Goal: Navigation & Orientation: Go to known website

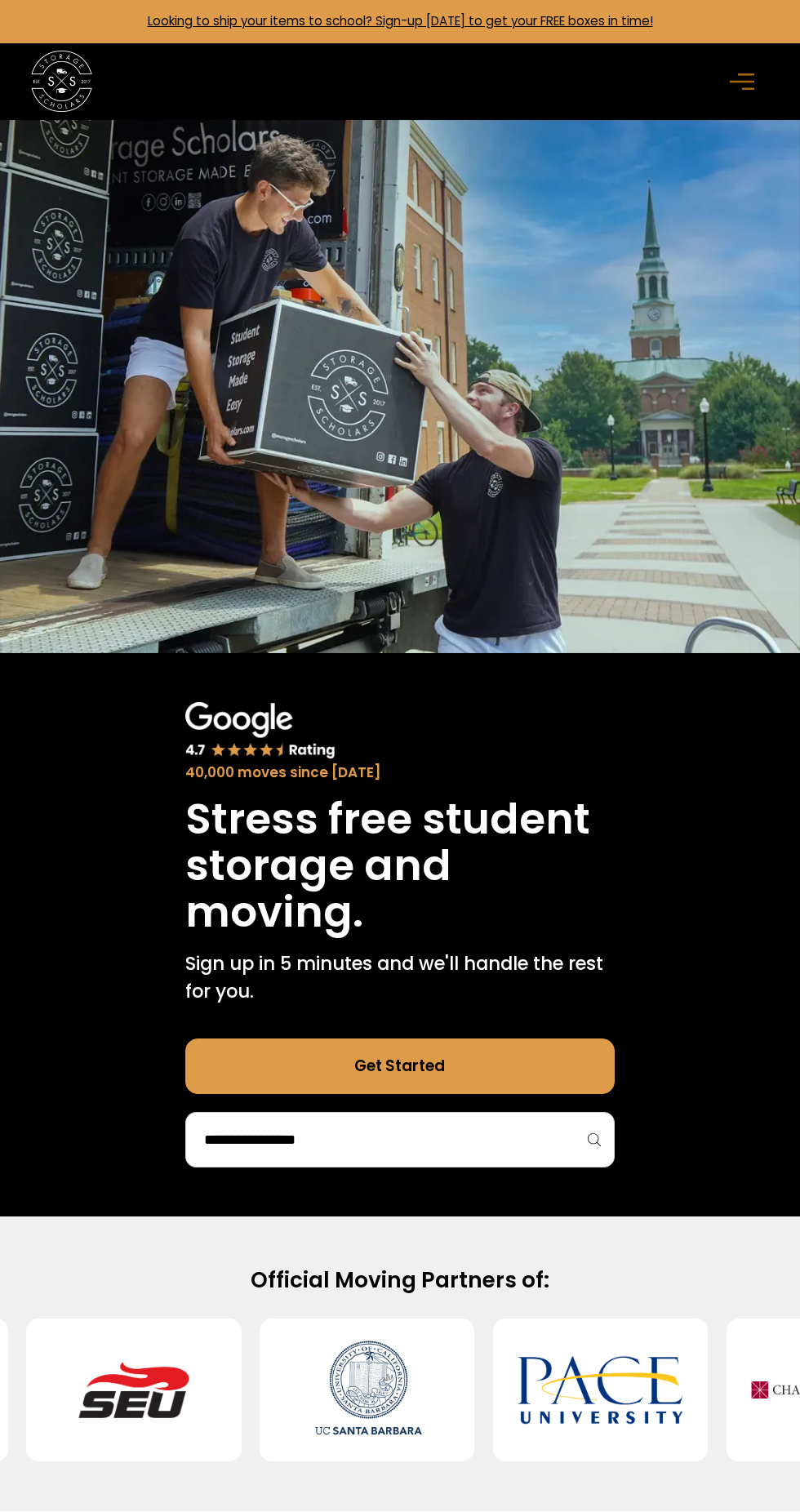
click at [745, 73] on rect "menu" at bounding box center [745, 74] width 16 height 3
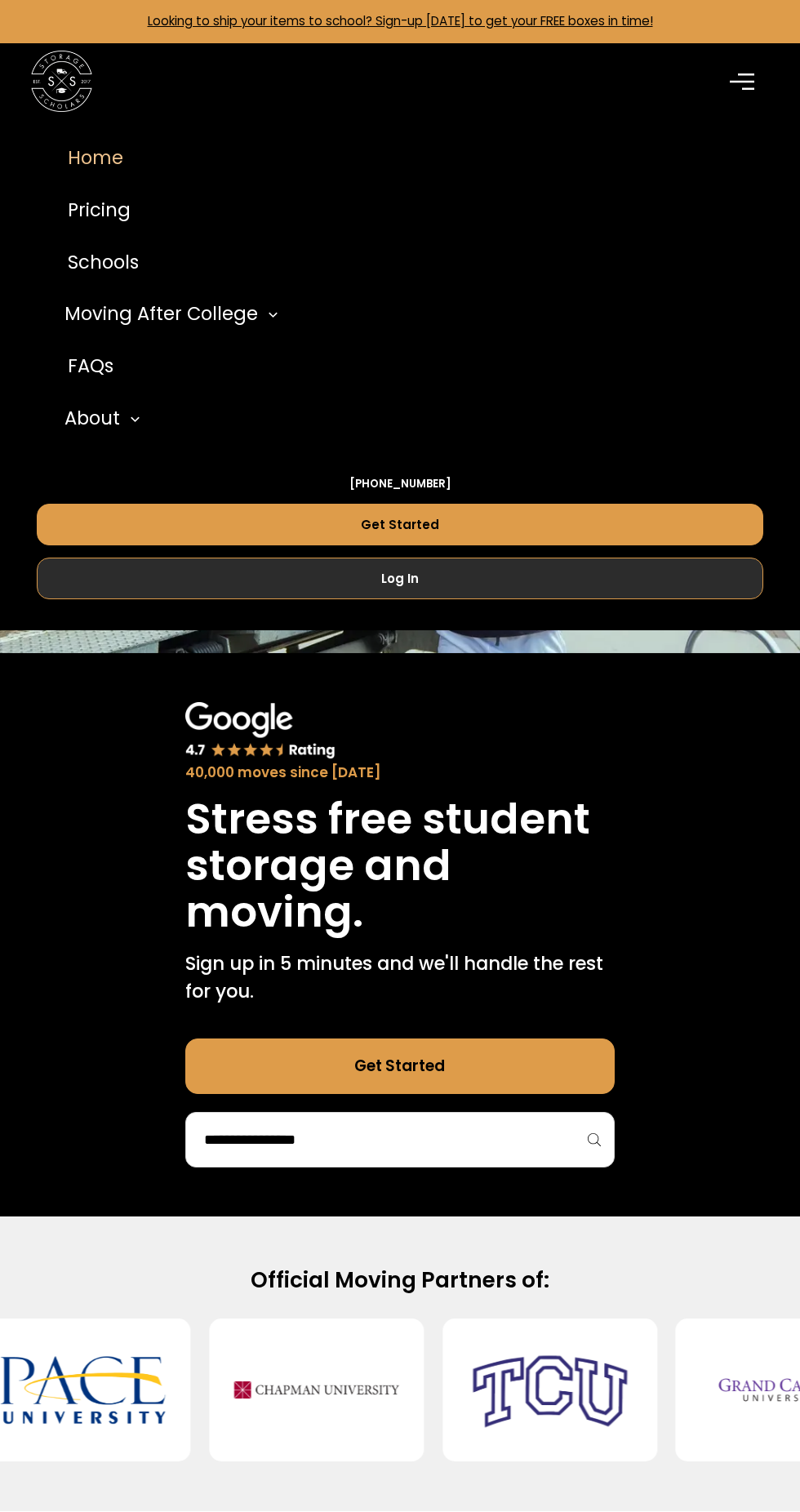
click at [506, 578] on link "Log In" at bounding box center [400, 578] width 726 height 41
